Goal: Transaction & Acquisition: Obtain resource

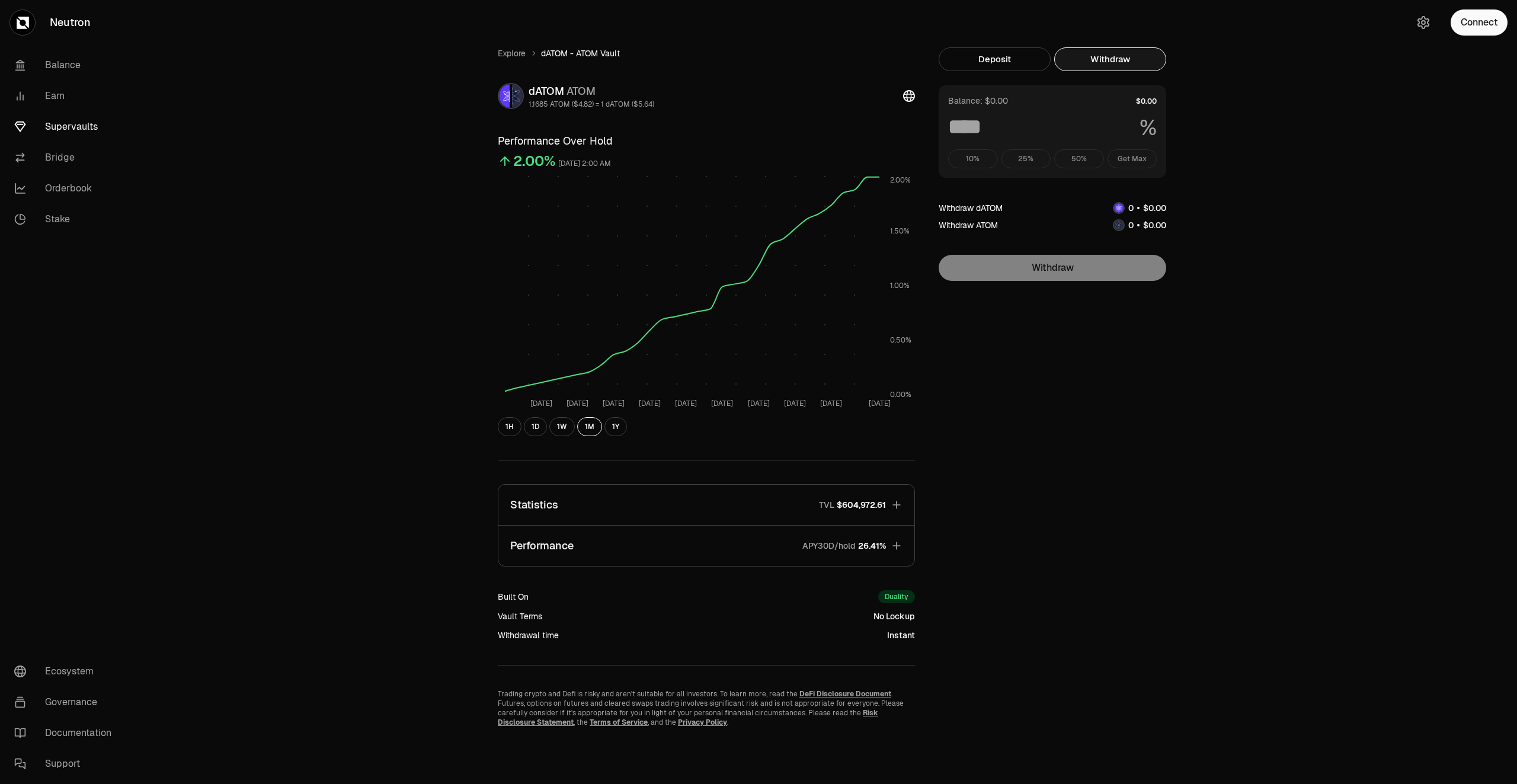
click at [65, 122] on link "Supervaults" at bounding box center [66, 126] width 124 height 31
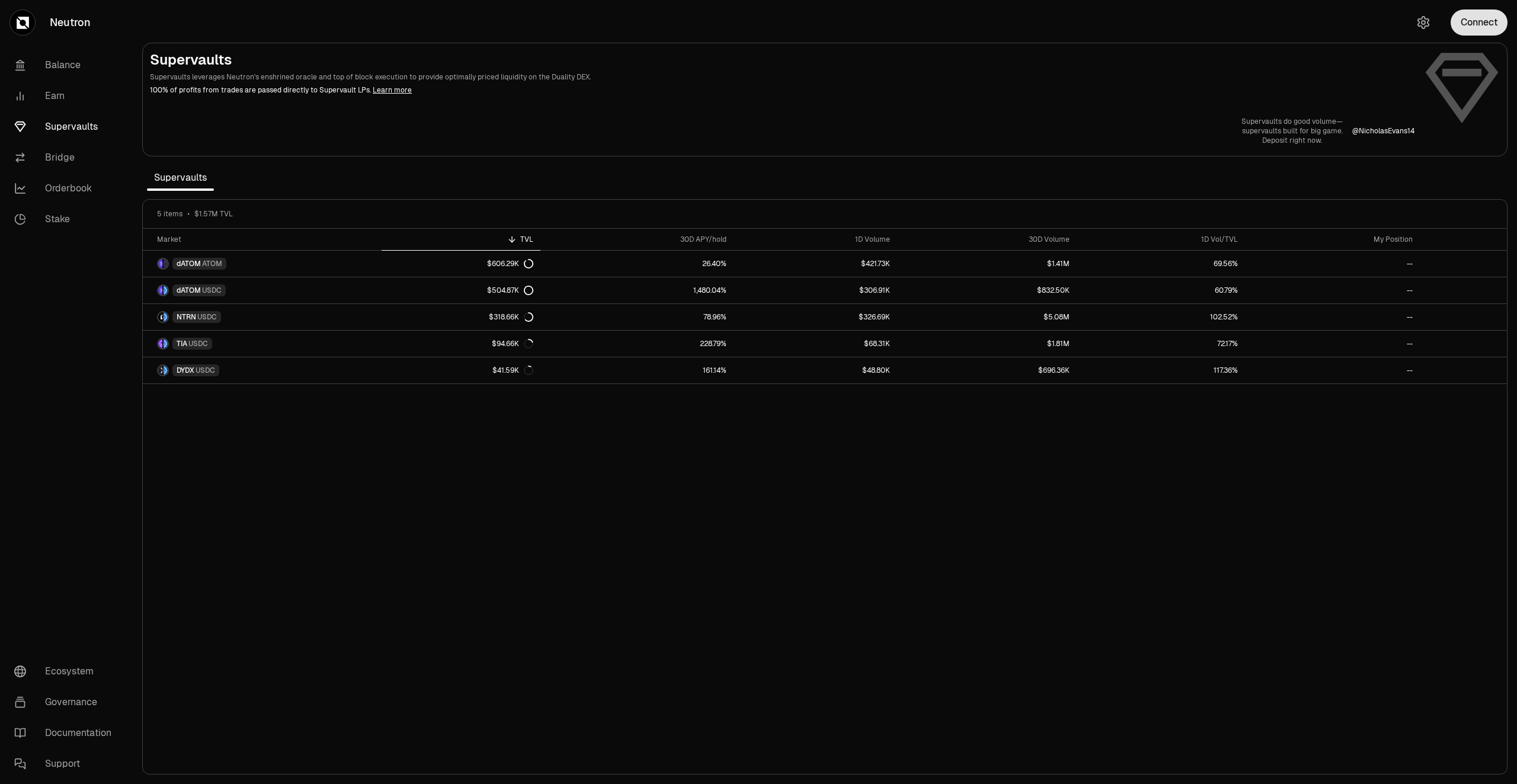
click at [1476, 24] on button "Connect" at bounding box center [1479, 23] width 57 height 26
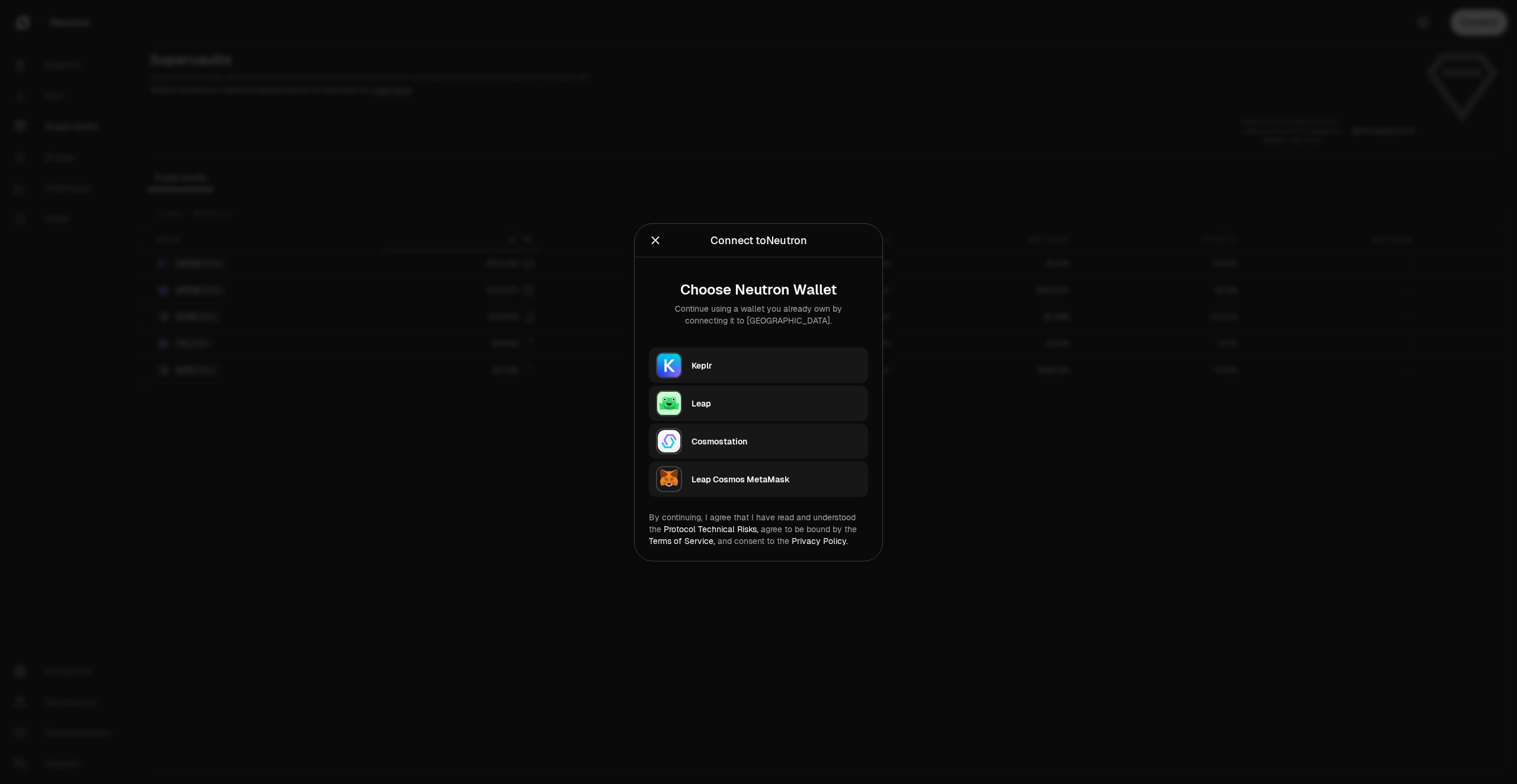
click at [729, 366] on div "Keplr" at bounding box center [776, 365] width 170 height 12
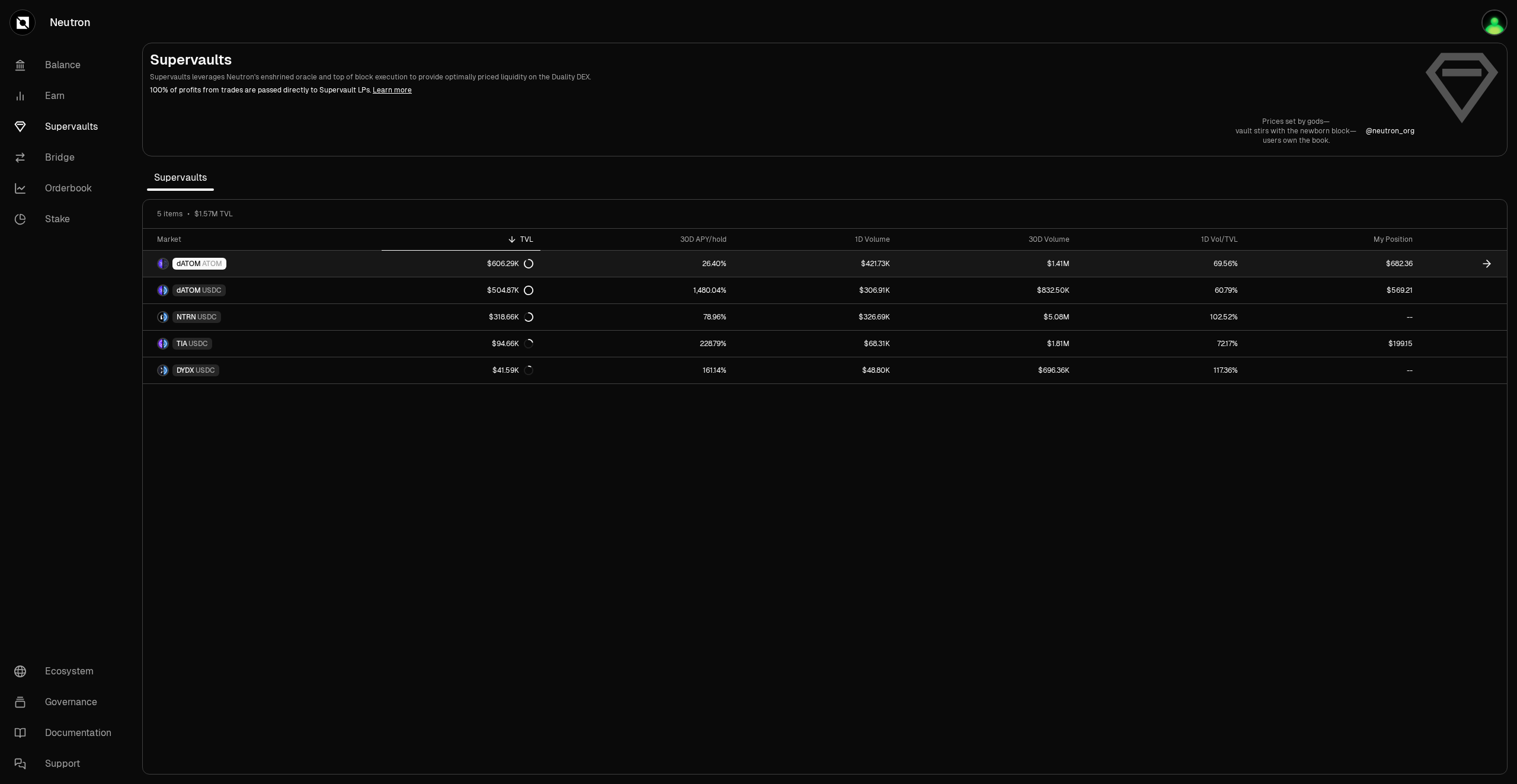
click at [1429, 267] on link at bounding box center [1463, 264] width 87 height 26
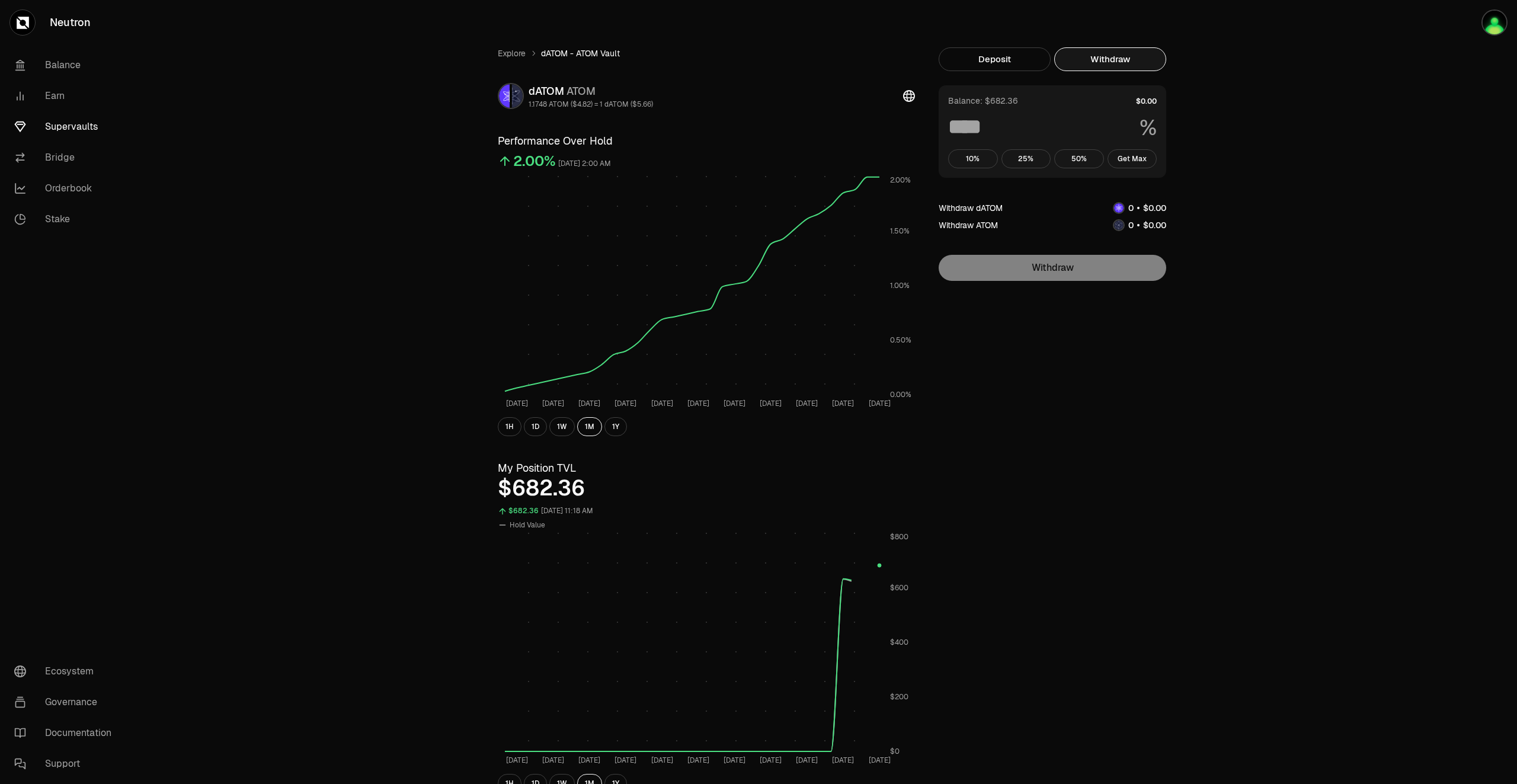
click at [1078, 50] on button "Withdraw" at bounding box center [1110, 58] width 112 height 24
click at [1133, 156] on button "Get Max" at bounding box center [1132, 158] width 50 height 19
type input "***"
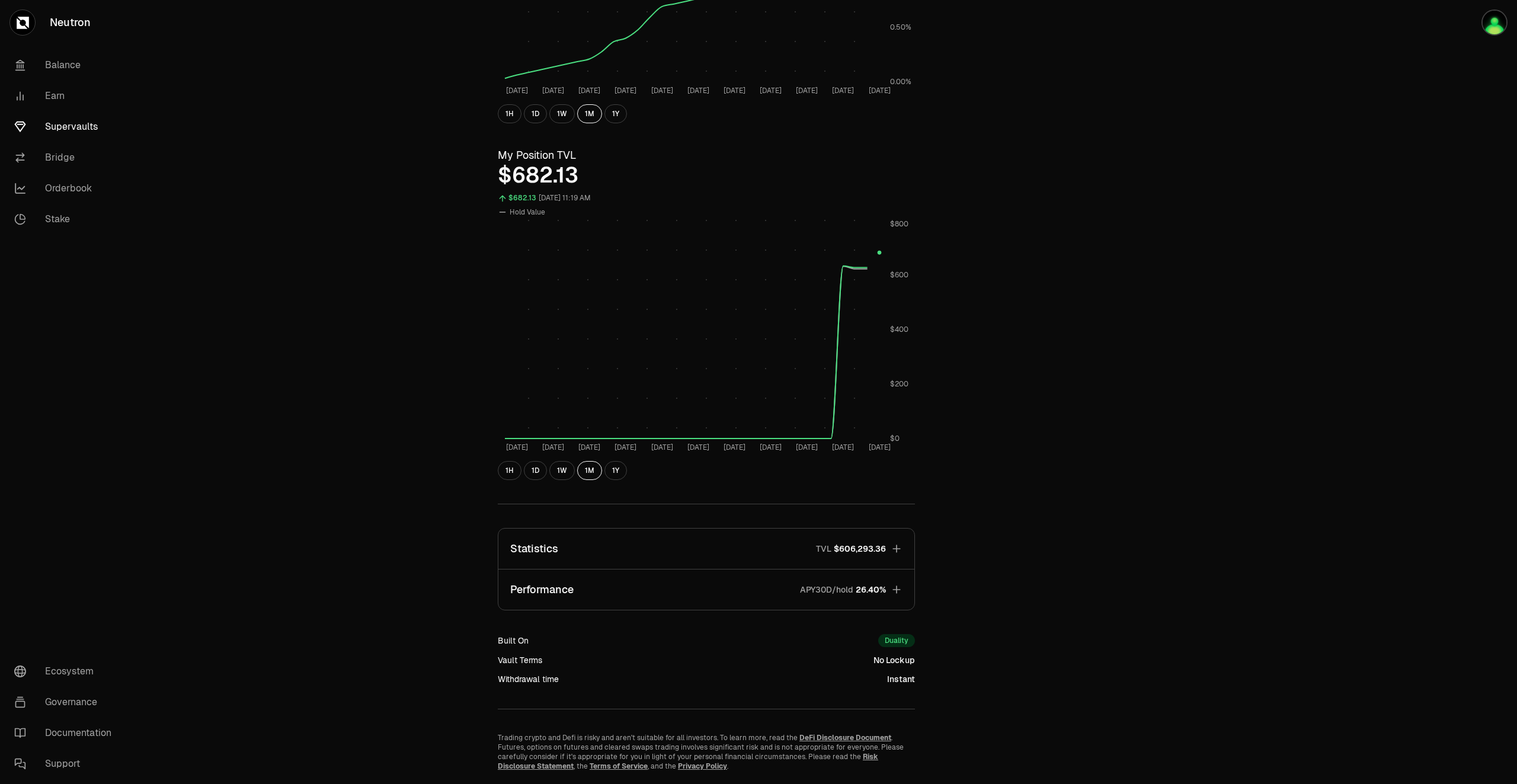
scroll to position [347, 0]
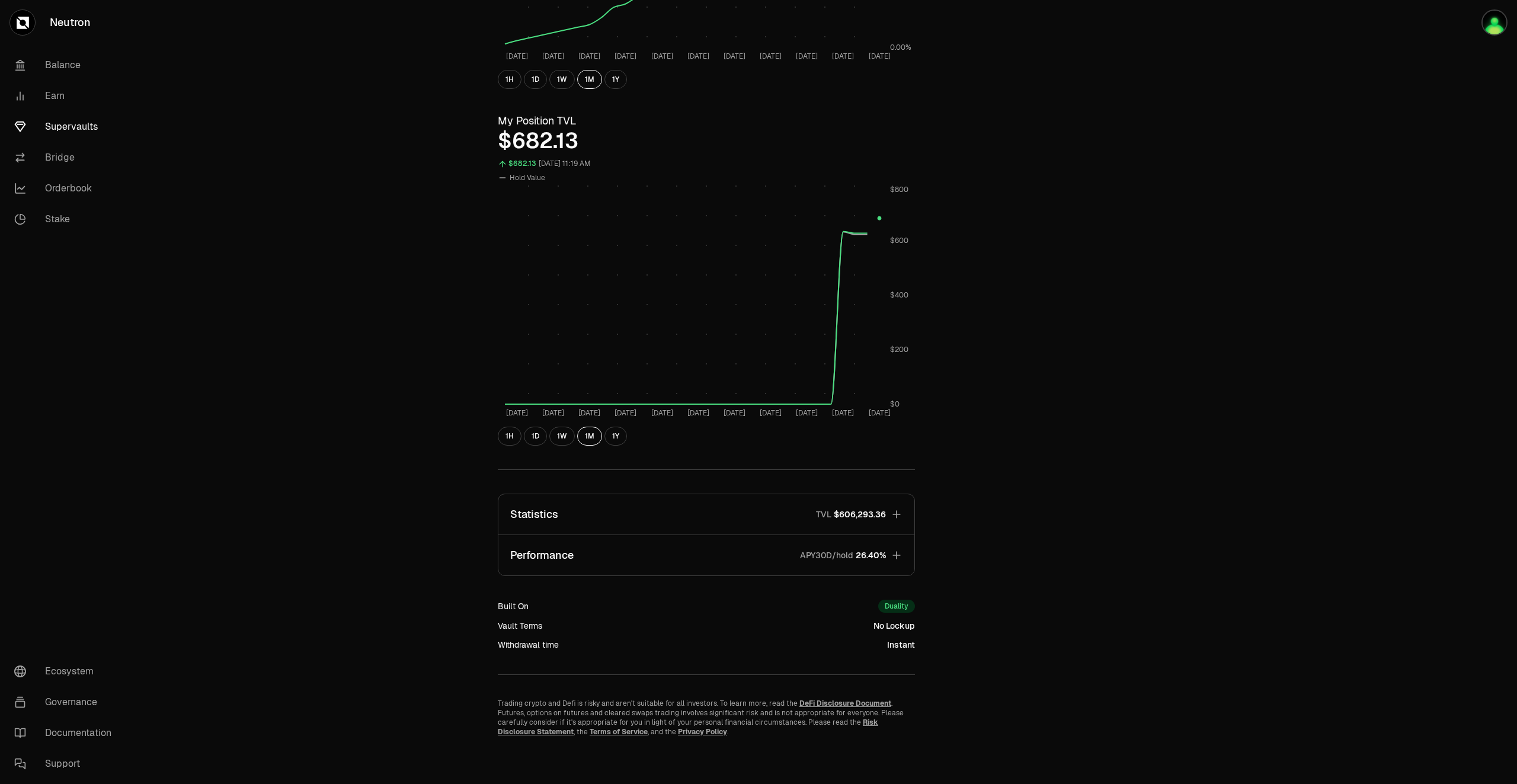
click at [872, 555] on span "26.40%" at bounding box center [871, 555] width 30 height 12
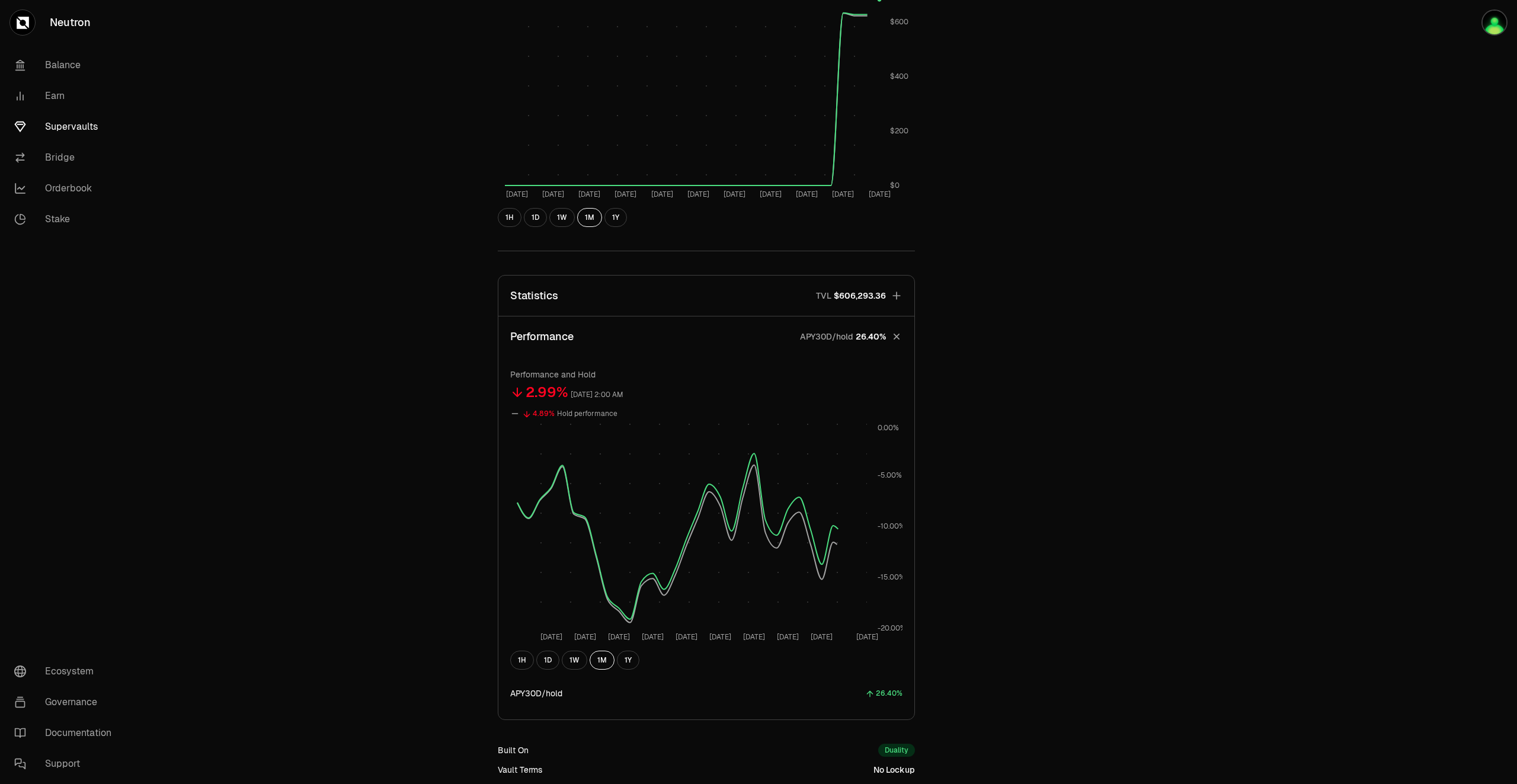
scroll to position [584, 0]
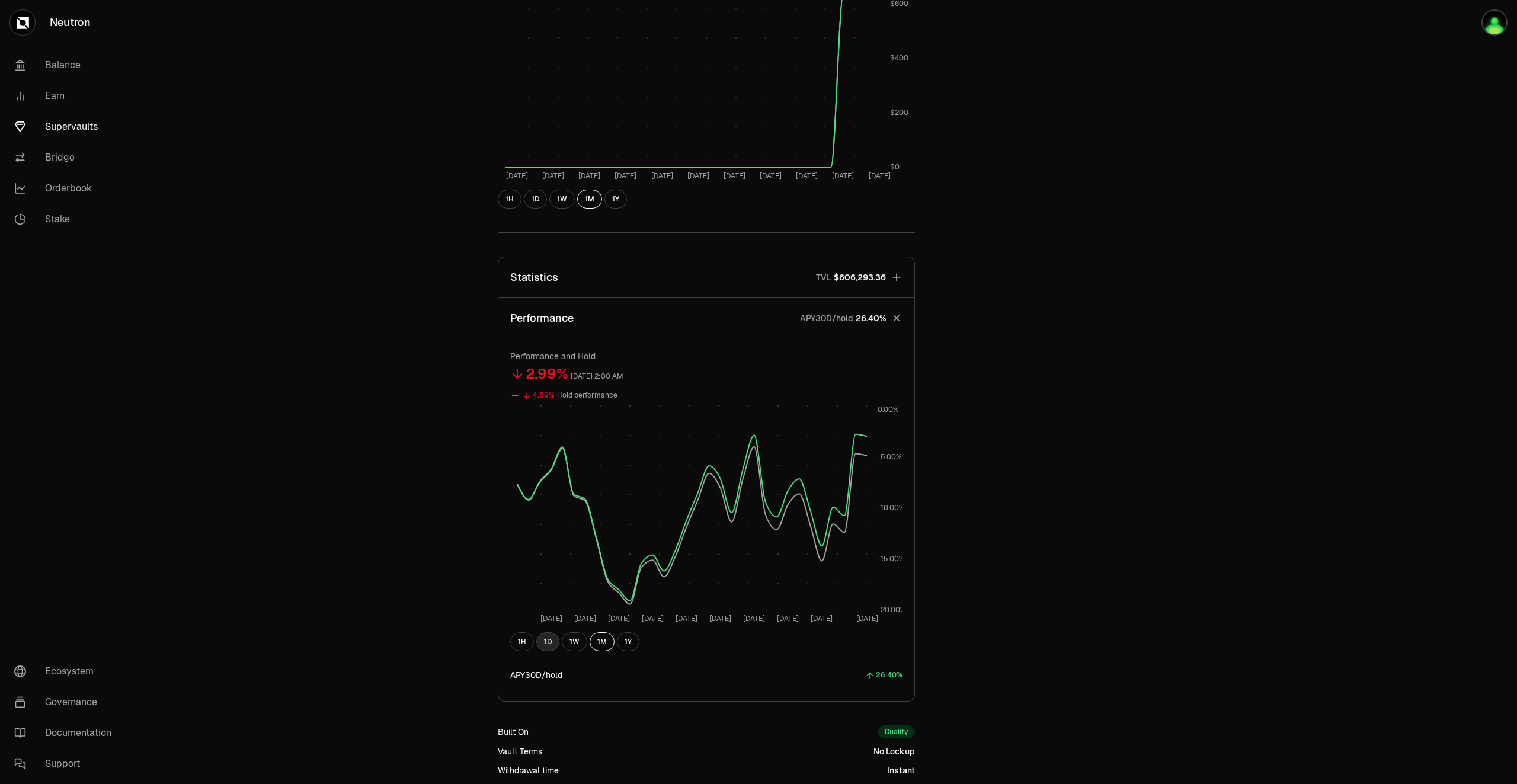
click at [550, 640] on button "1D" at bounding box center [548, 642] width 24 height 19
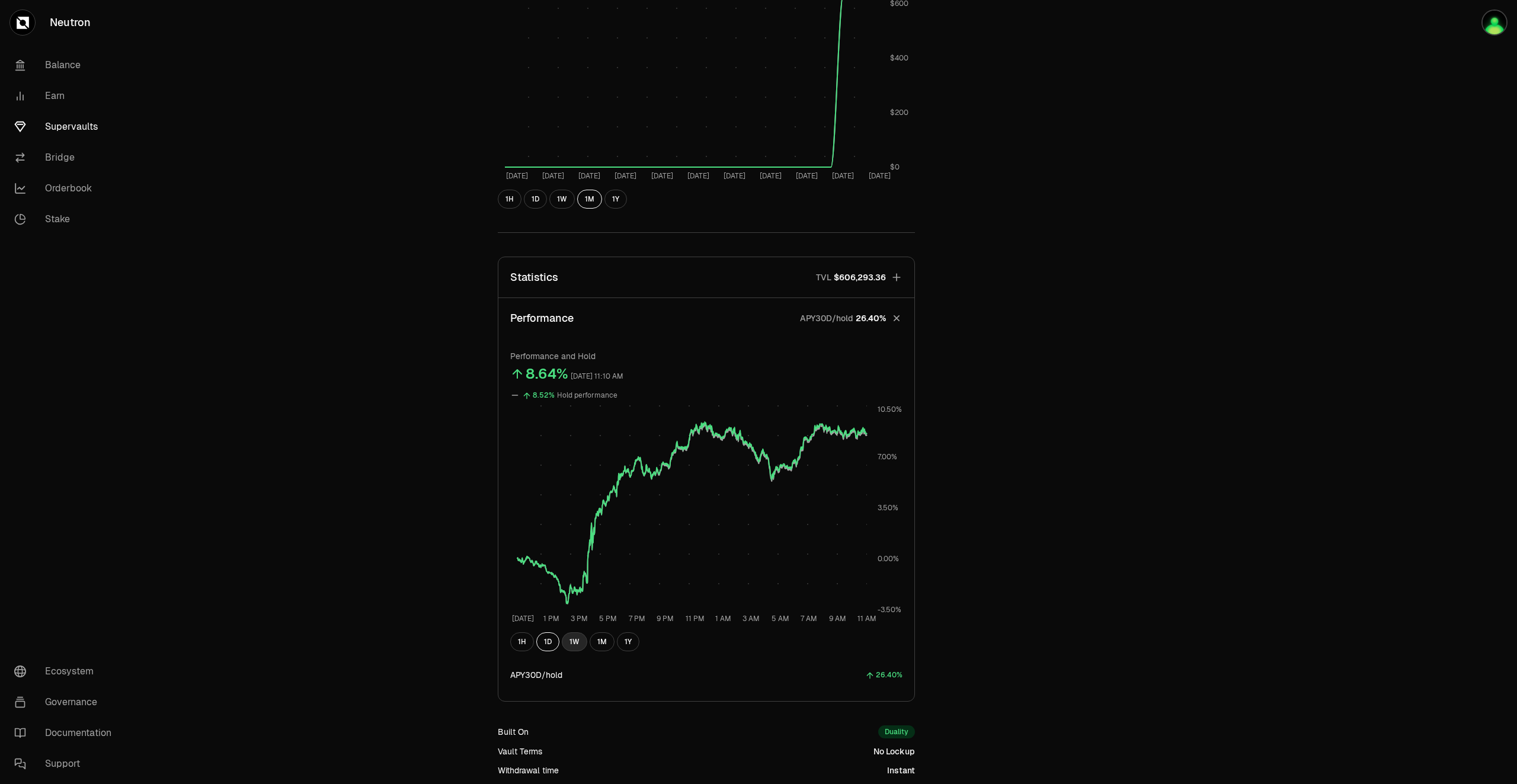
click at [569, 639] on button "1W" at bounding box center [574, 642] width 25 height 19
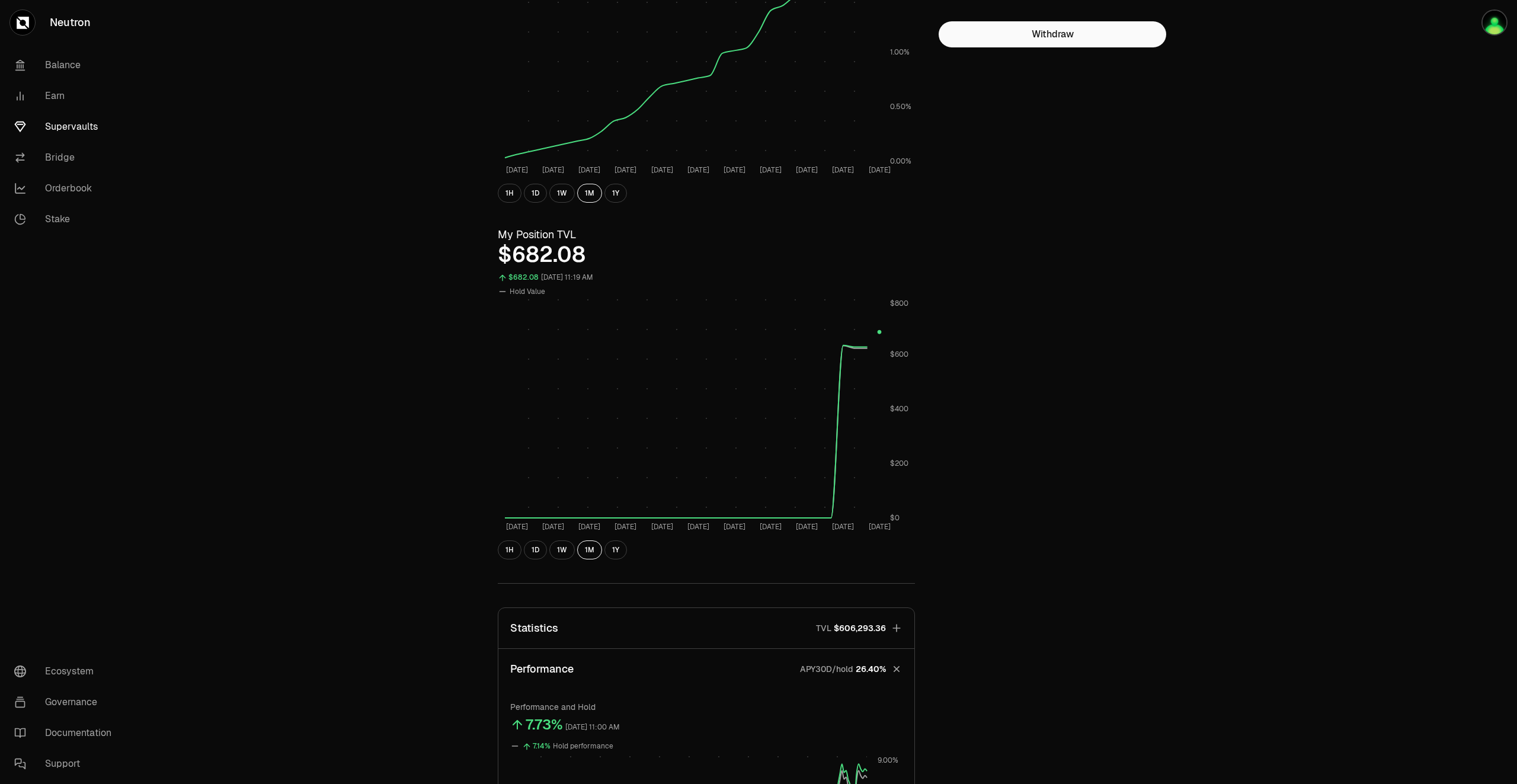
scroll to position [0, 0]
